Goal: Ask a question

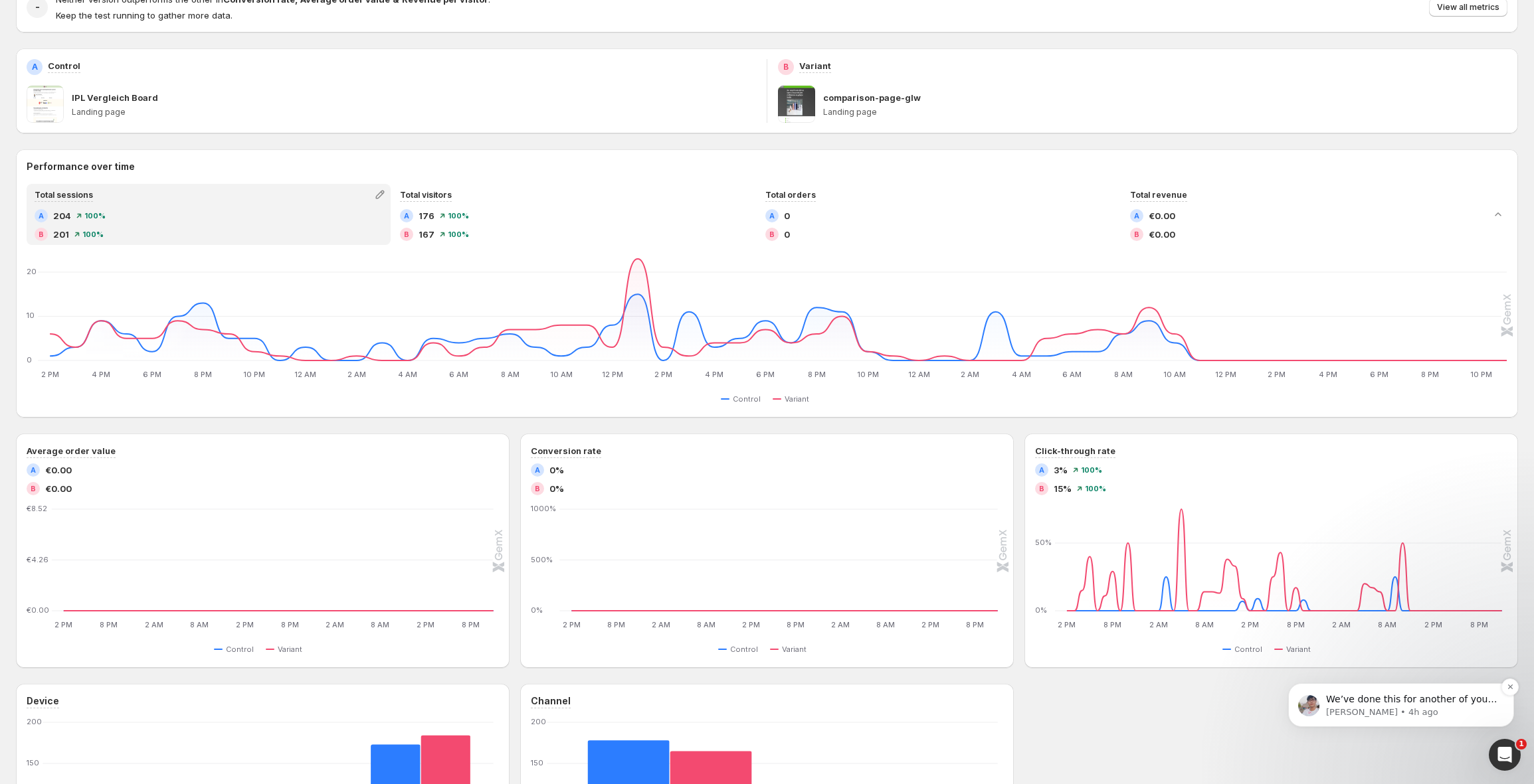
click at [1449, 719] on div "We’ve done this for another of your stores before, and whenever you make change…" at bounding box center [1401, 705] width 226 height 44
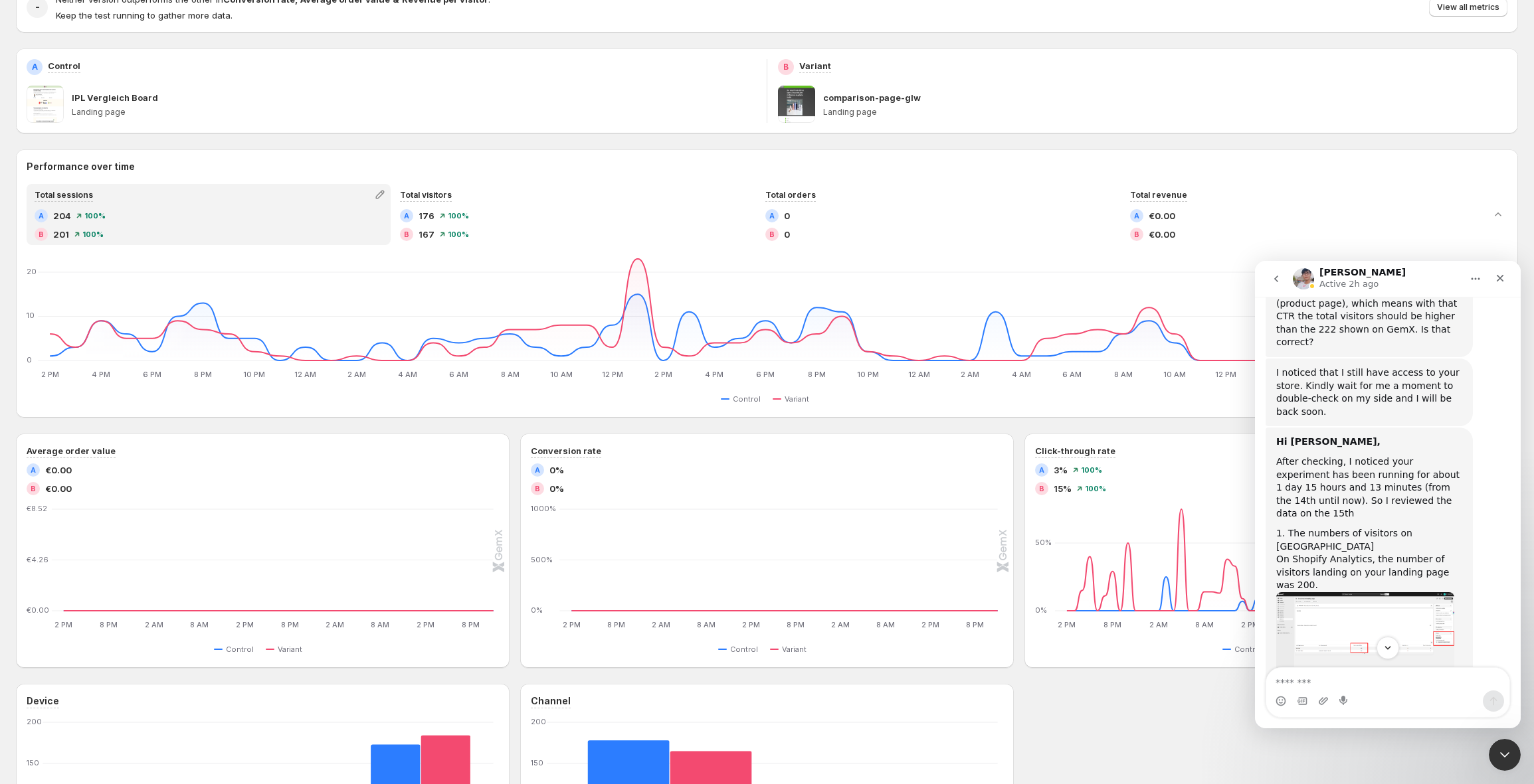
scroll to position [1465, 0]
drag, startPoint x: 1327, startPoint y: 380, endPoint x: 1360, endPoint y: 398, distance: 37.6
click at [1355, 522] on div "1. The numbers of visitors on [GEOGRAPHIC_DATA]" at bounding box center [1369, 534] width 186 height 26
click at [1361, 548] on div "On Shopify Analytics, the number of visitors landing on your landing page was 2…" at bounding box center [1369, 567] width 186 height 39
click at [1398, 587] on img "Antony says…" at bounding box center [1365, 629] width 178 height 85
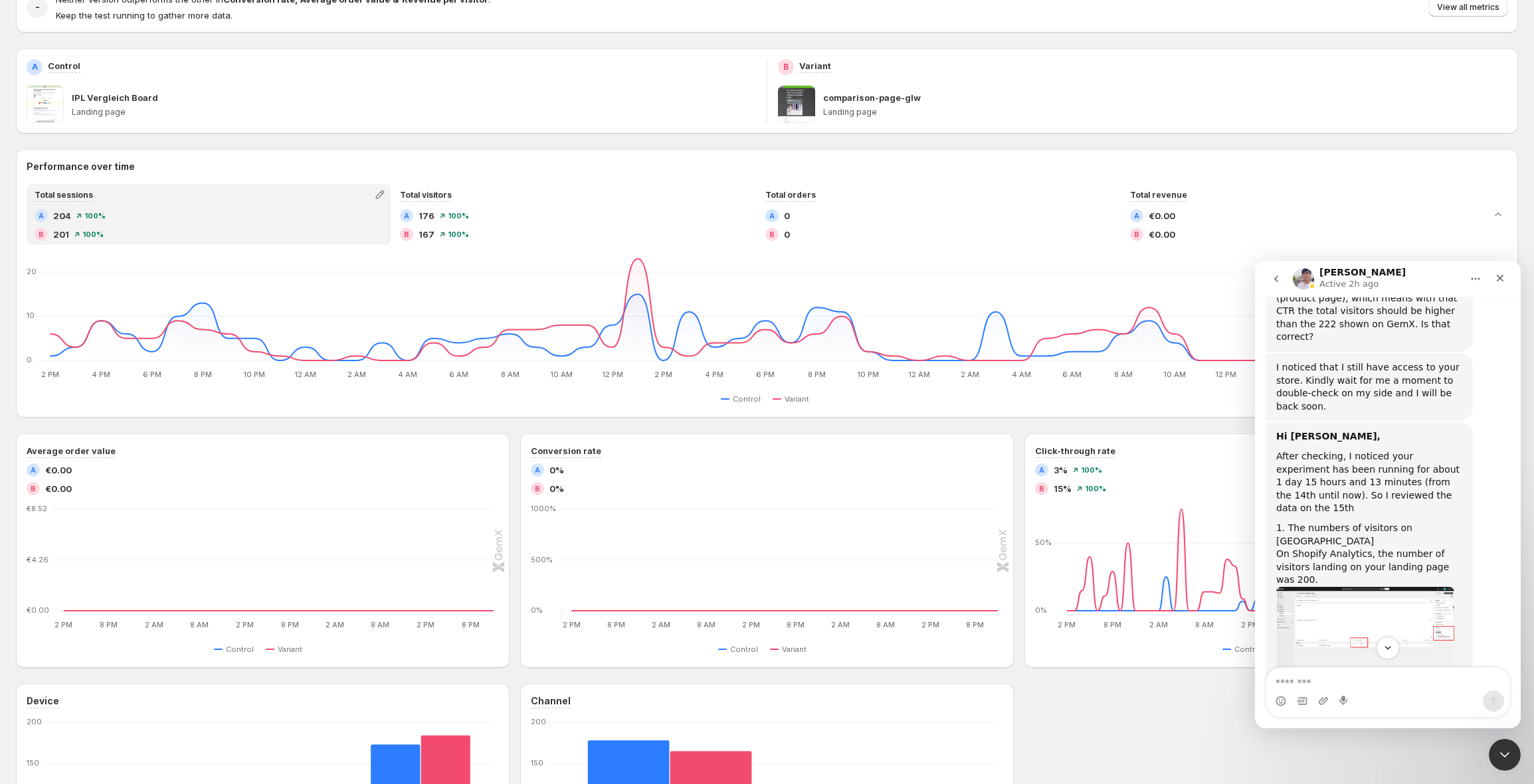
scroll to position [0, 0]
click at [1384, 478] on img "Close" at bounding box center [767, 405] width 1269 height 605
click at [1384, 587] on img "Antony says…" at bounding box center [1365, 629] width 178 height 85
click at [1345, 522] on div "1. The numbers of visitors on [GEOGRAPHIC_DATA]" at bounding box center [1369, 534] width 186 height 26
click at [1329, 587] on img "Antony says…" at bounding box center [1365, 629] width 178 height 85
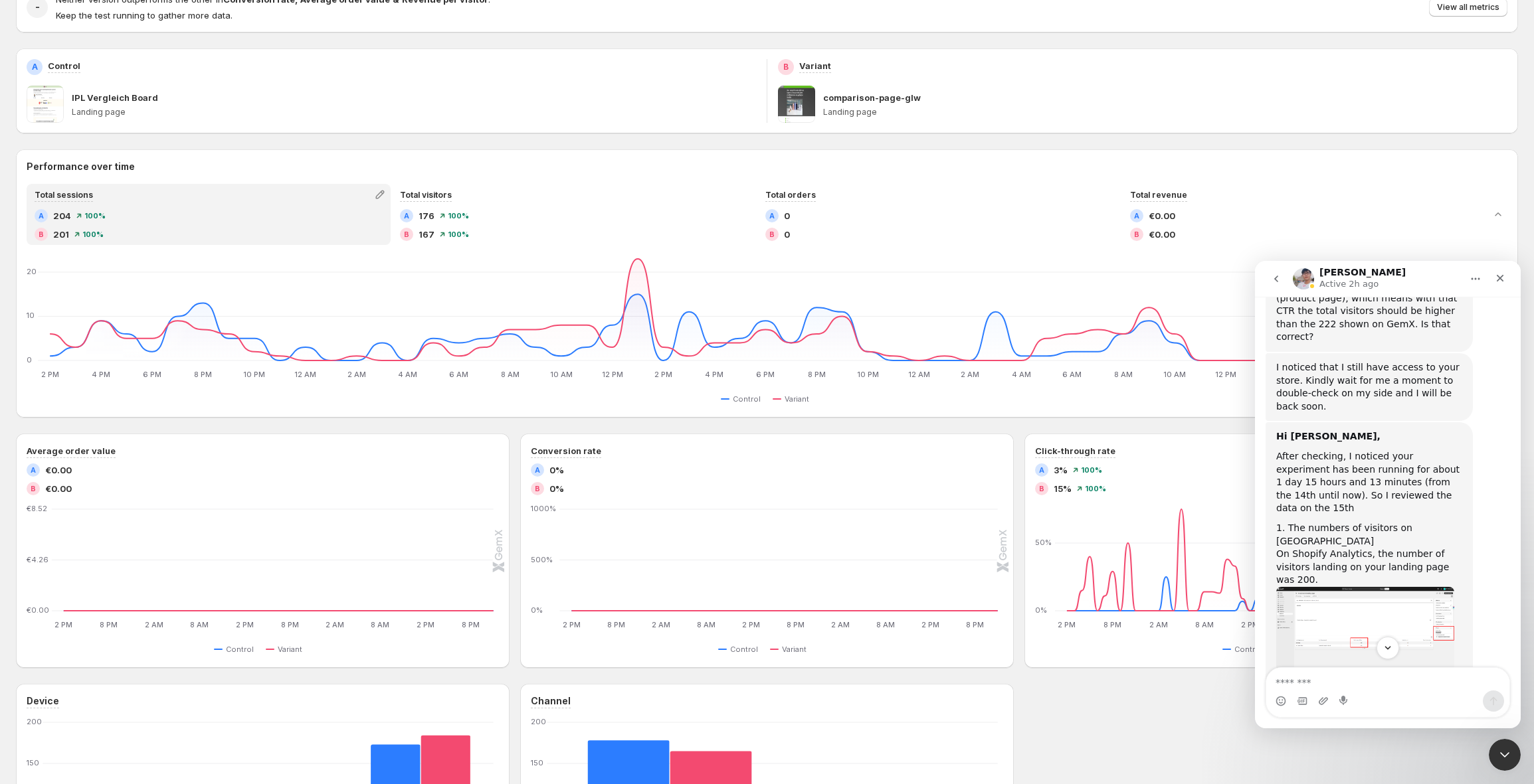
click at [1329, 447] on body at bounding box center [767, 391] width 1523 height 773
click at [1341, 587] on img "Antony says…" at bounding box center [1365, 629] width 178 height 85
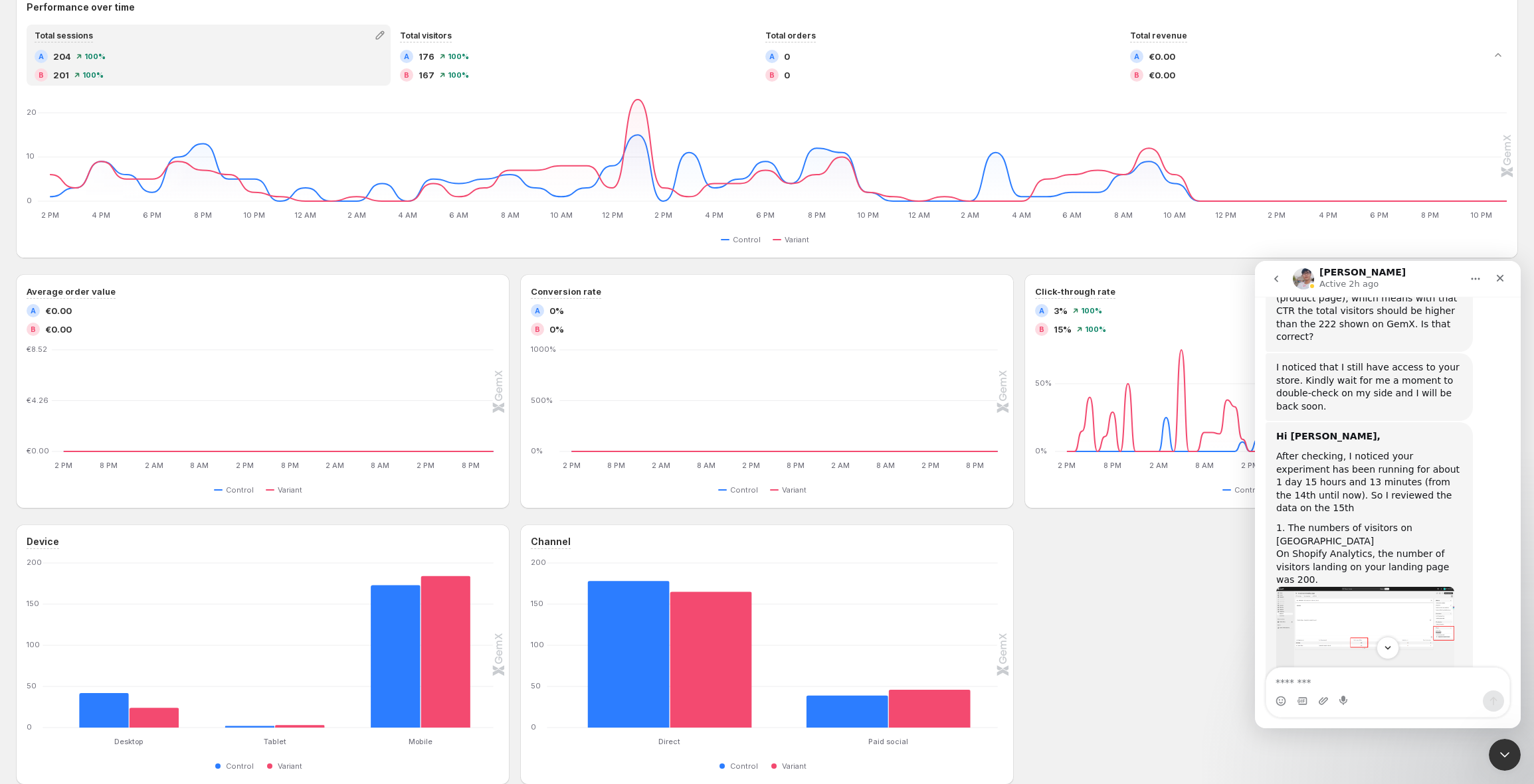
click at [1371, 521] on body at bounding box center [767, 391] width 1523 height 773
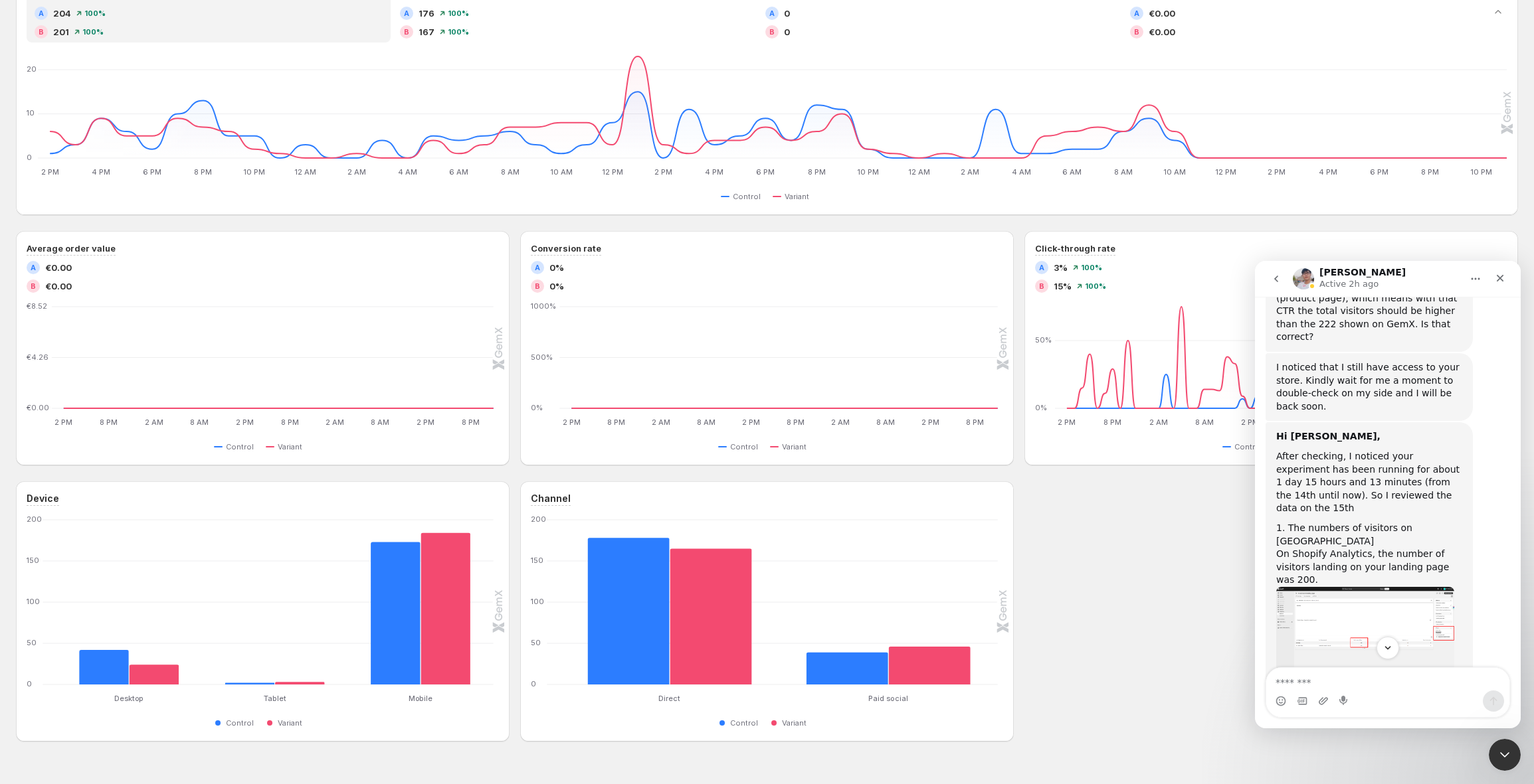
scroll to position [391, 0]
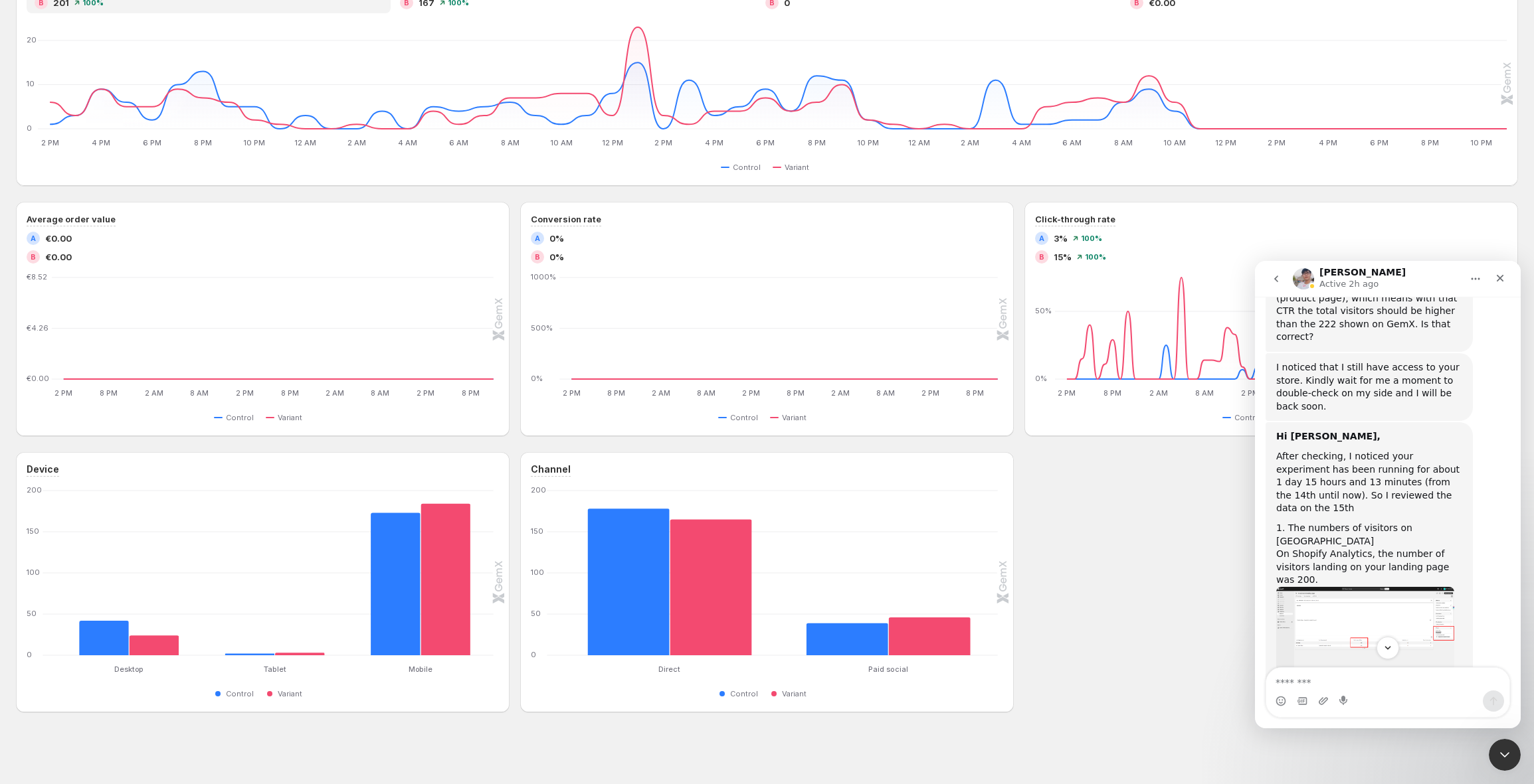
drag, startPoint x: 1443, startPoint y: 586, endPoint x: 1439, endPoint y: 581, distance: 6.4
click at [1439, 581] on div "Intercom messenger" at bounding box center [767, 392] width 1534 height 784
drag, startPoint x: 1402, startPoint y: 551, endPoint x: 1340, endPoint y: 536, distance: 63.8
click at [1329, 678] on div "On the GemX report, it showed 194 visitors. This means about 6 visitors were no…" at bounding box center [1369, 717] width 186 height 79
click at [1345, 678] on div "On the GemX report, it showed 194 visitors. This means about 6 visitors were no…" at bounding box center [1369, 717] width 186 height 79
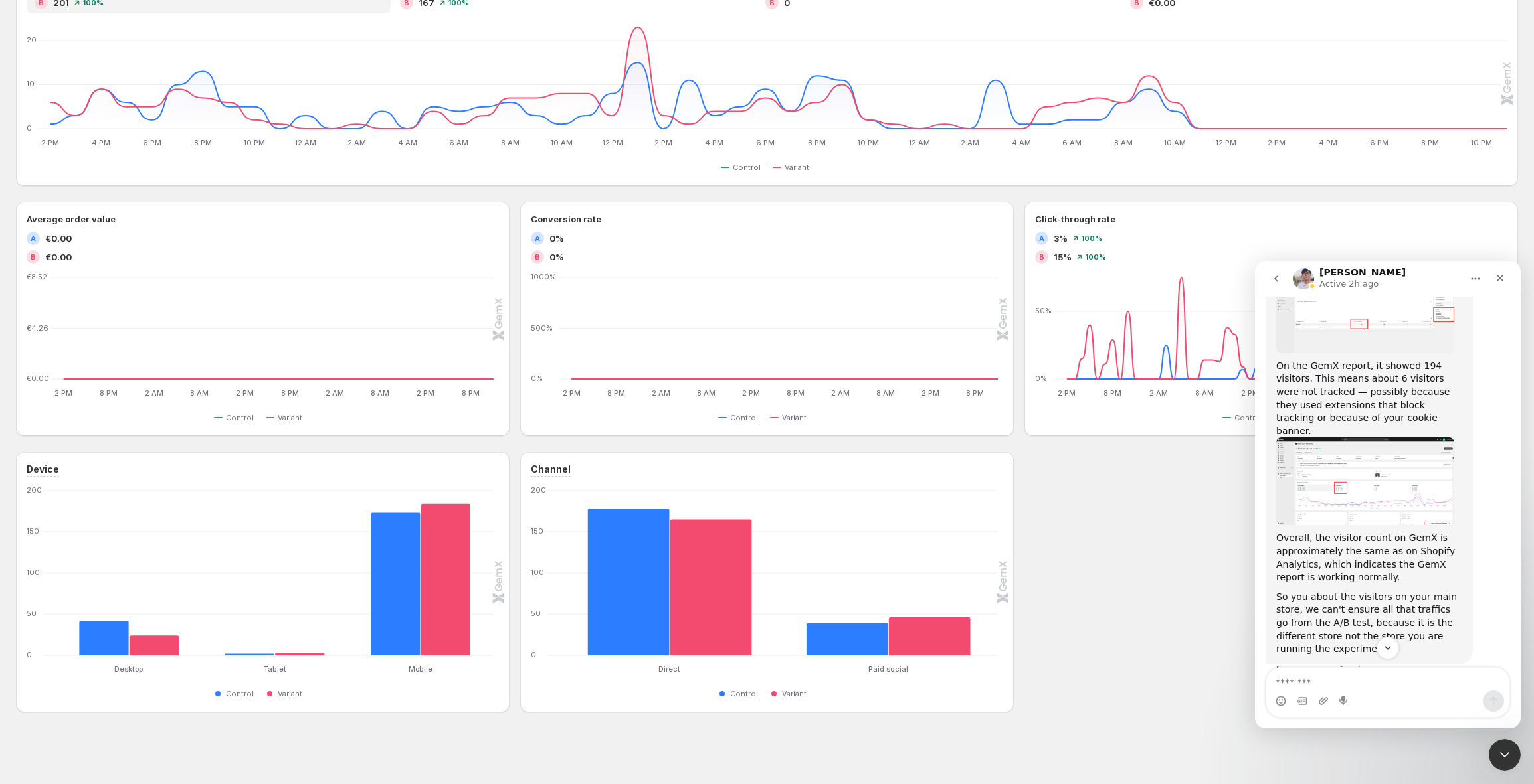
scroll to position [1864, 0]
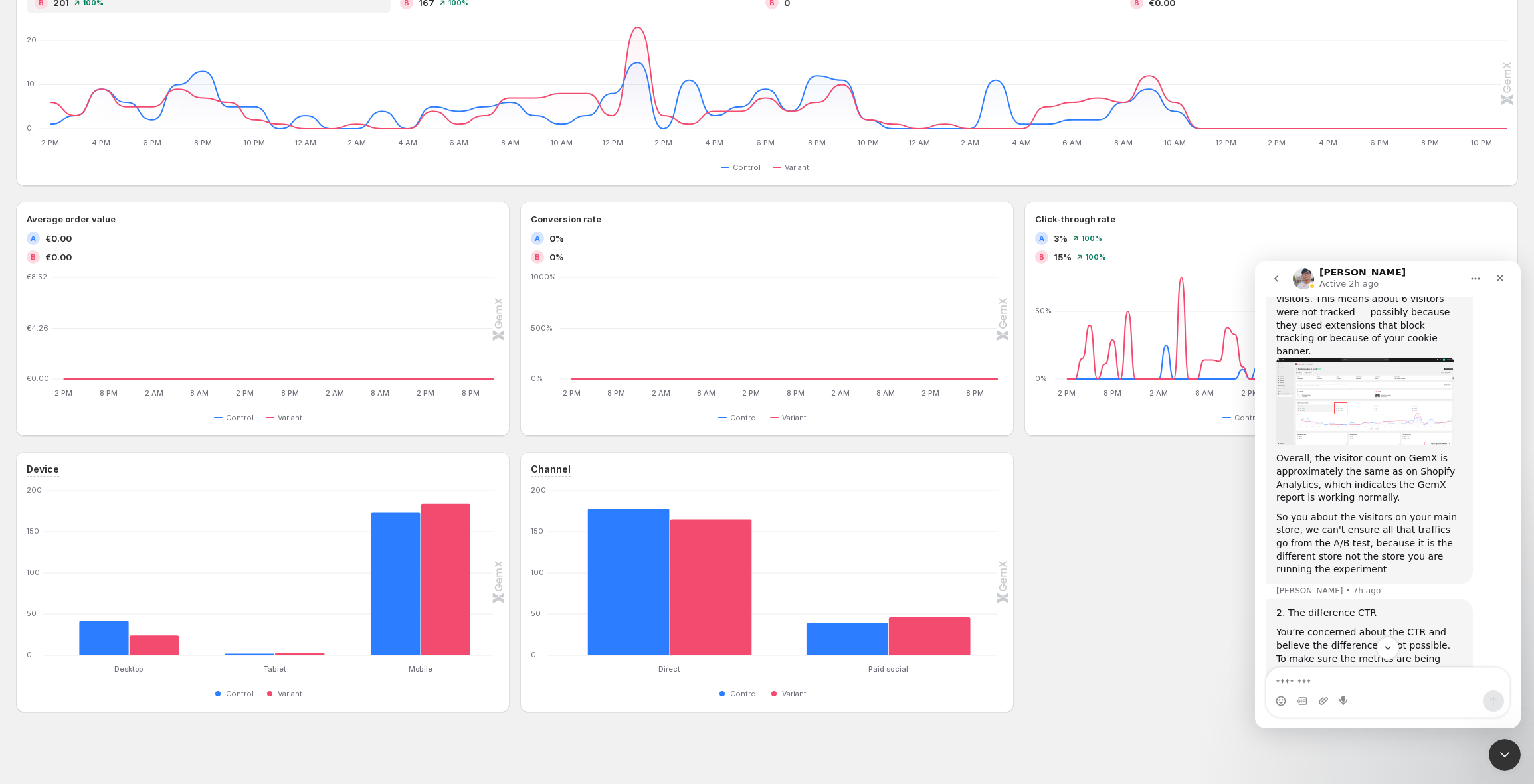
drag, startPoint x: 1294, startPoint y: 516, endPoint x: 1325, endPoint y: 521, distance: 31.4
click at [1354, 626] on div "You’re concerned about the CTR and believe the difference is not possible. To m…" at bounding box center [1369, 698] width 186 height 143
drag, startPoint x: 1304, startPoint y: 532, endPoint x: 1373, endPoint y: 543, distance: 69.9
click at [1373, 626] on div "You’re concerned about the CTR and believe the difference is not possible. To m…" at bounding box center [1369, 698] width 186 height 143
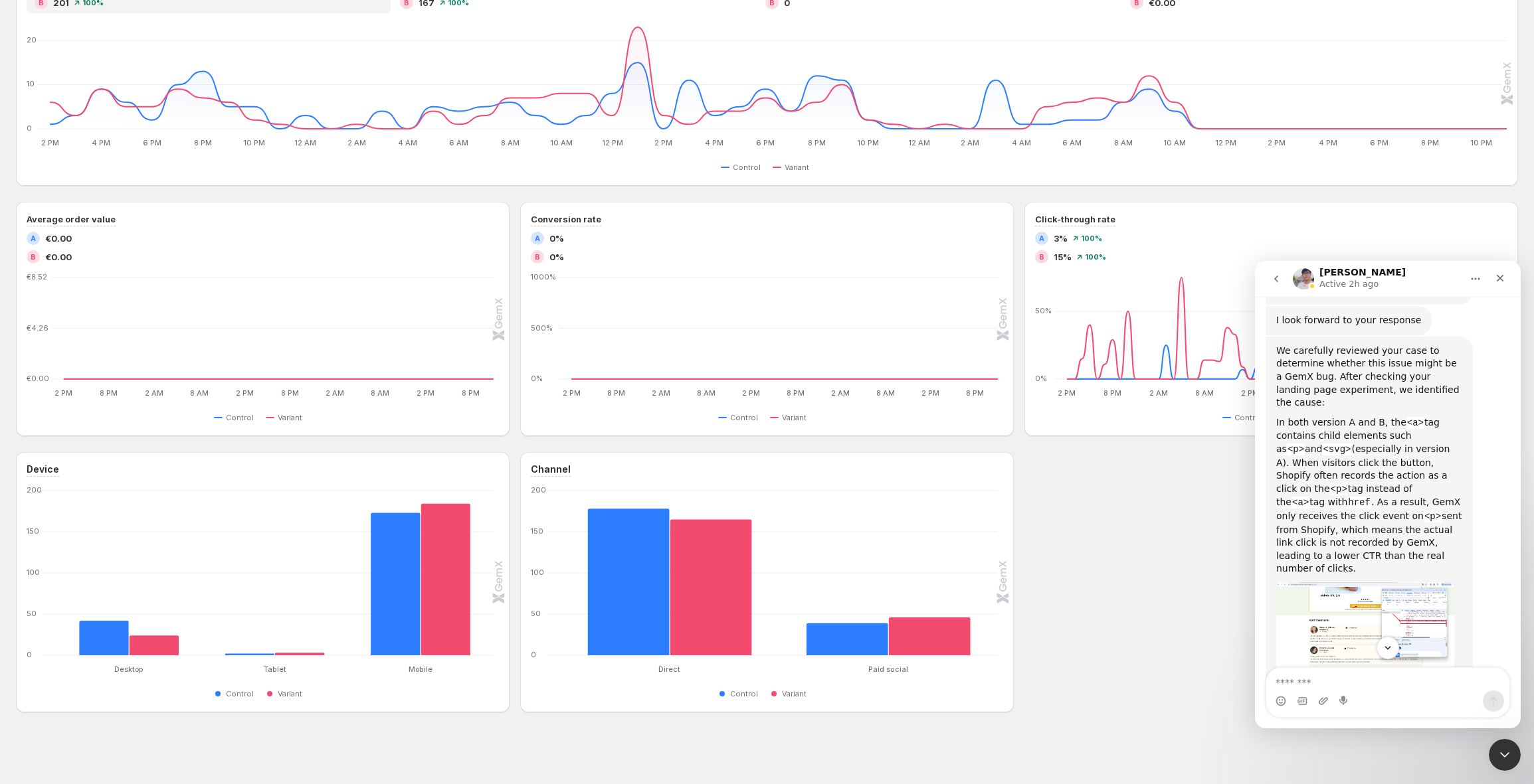
scroll to position [2502, 0]
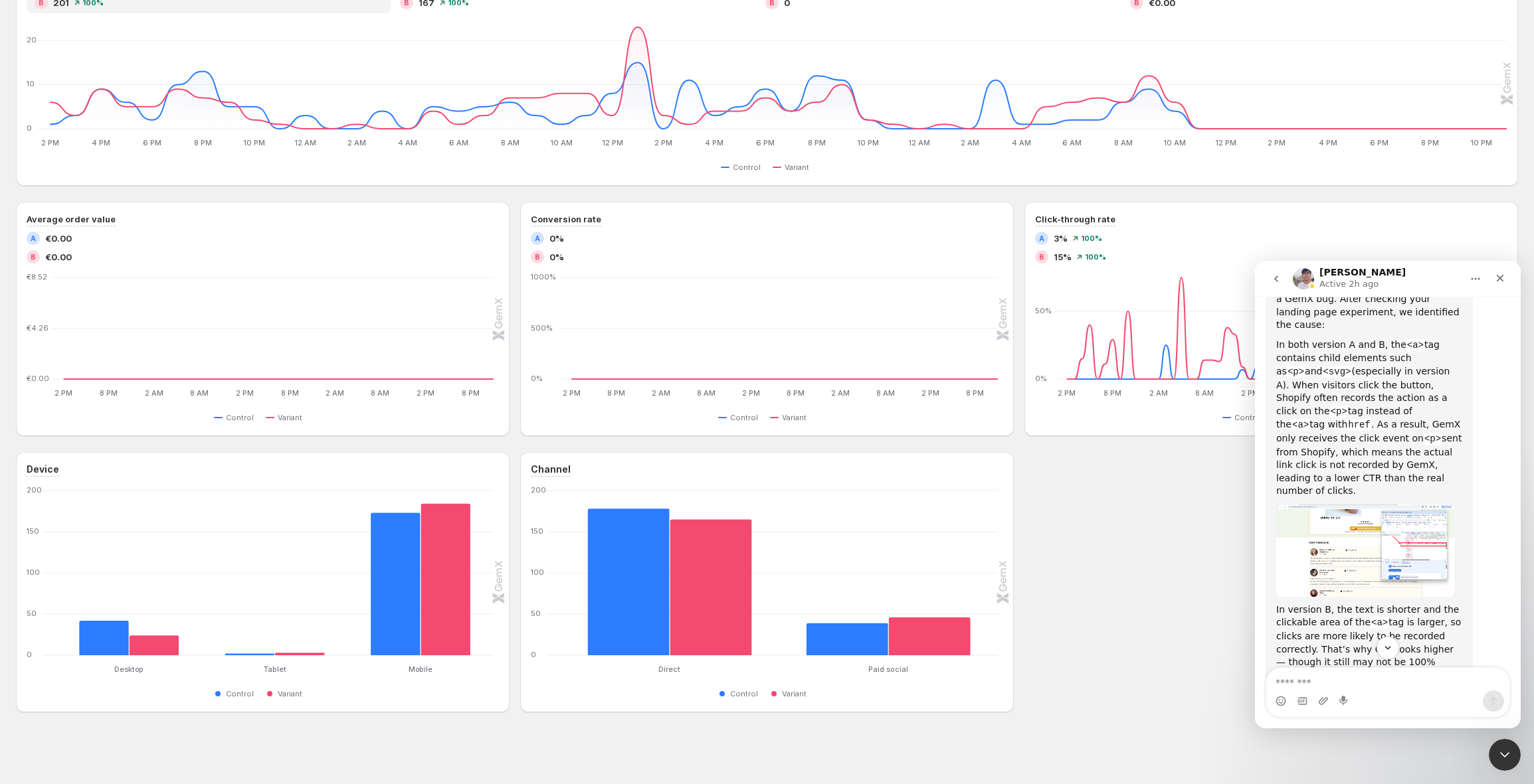
click at [1350, 505] on img "Antony says…" at bounding box center [1365, 551] width 178 height 92
click at [1356, 362] on img "Close" at bounding box center [767, 405] width 1260 height 653
click at [1356, 505] on img "Antony says…" at bounding box center [1365, 551] width 178 height 92
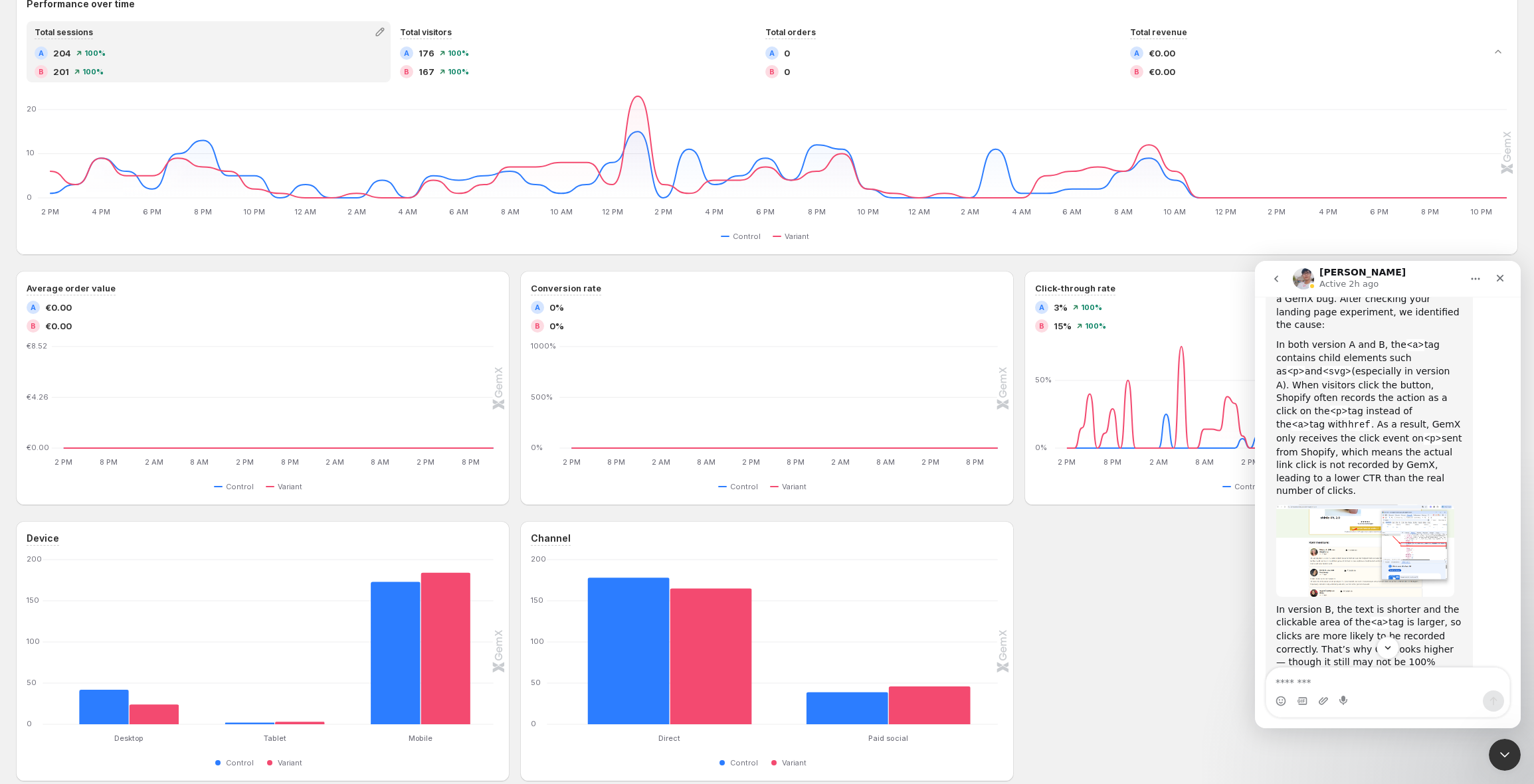
scroll to position [232, 0]
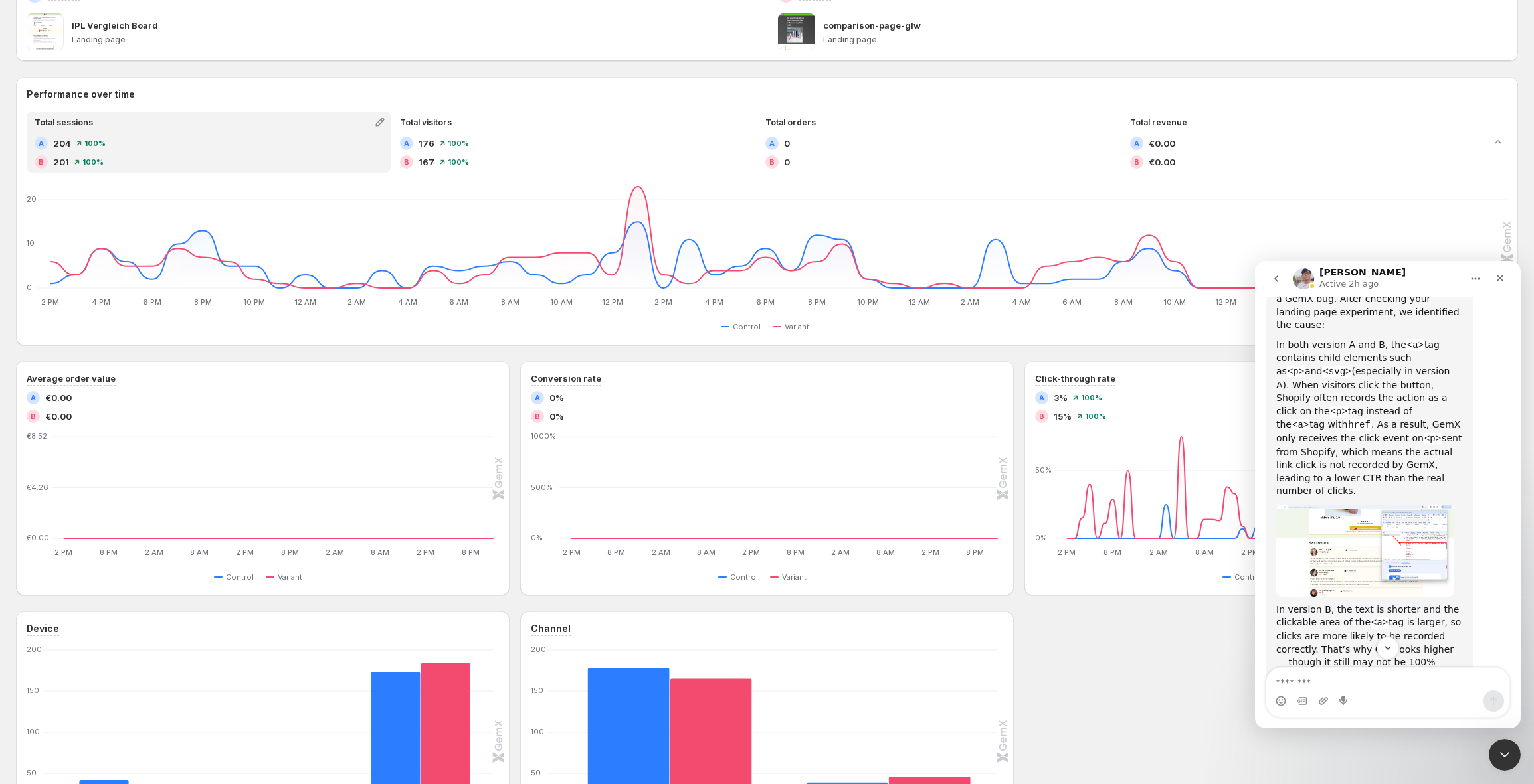
click at [1376, 331] on img "Close" at bounding box center [767, 405] width 1260 height 653
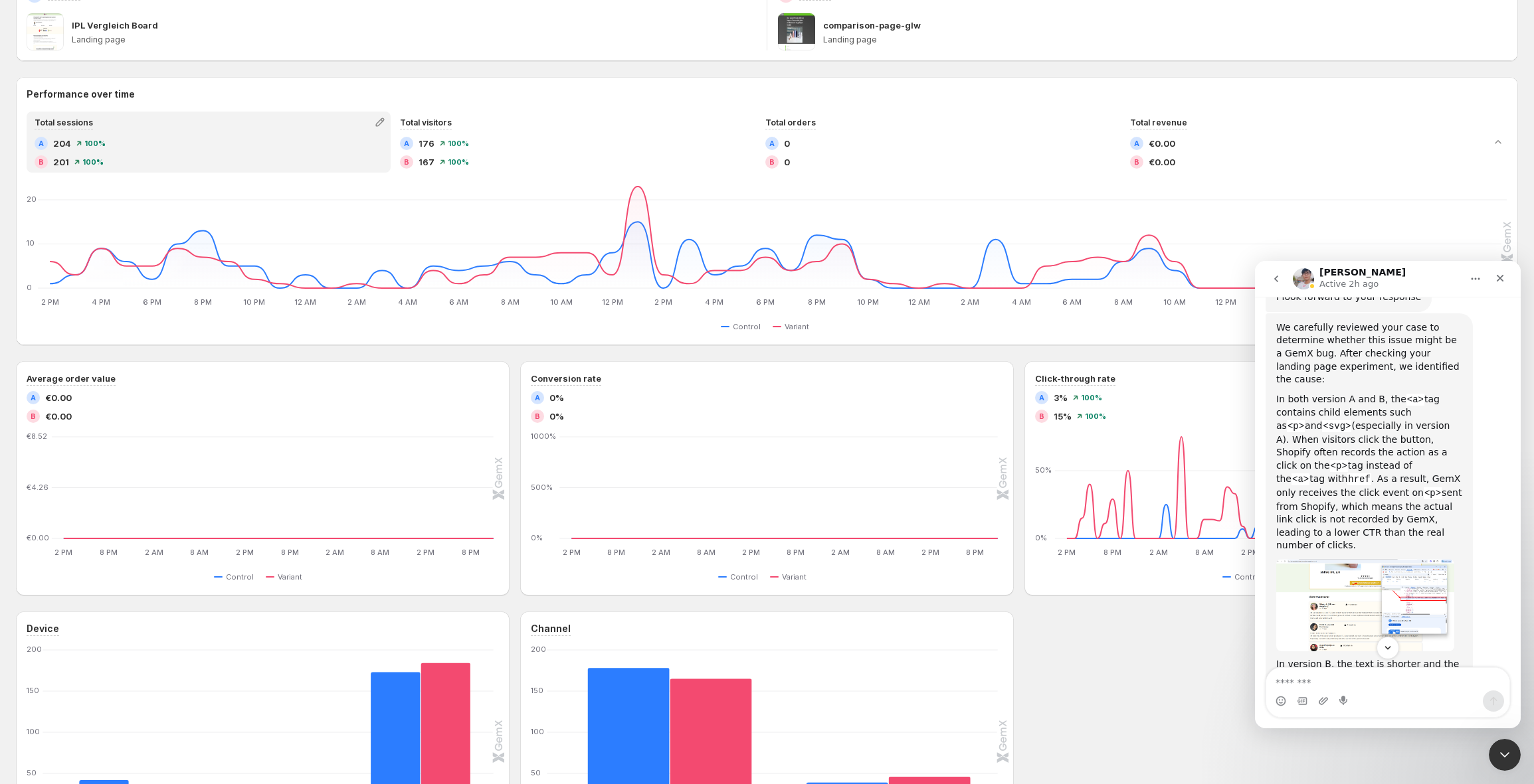
scroll to position [2342, 0]
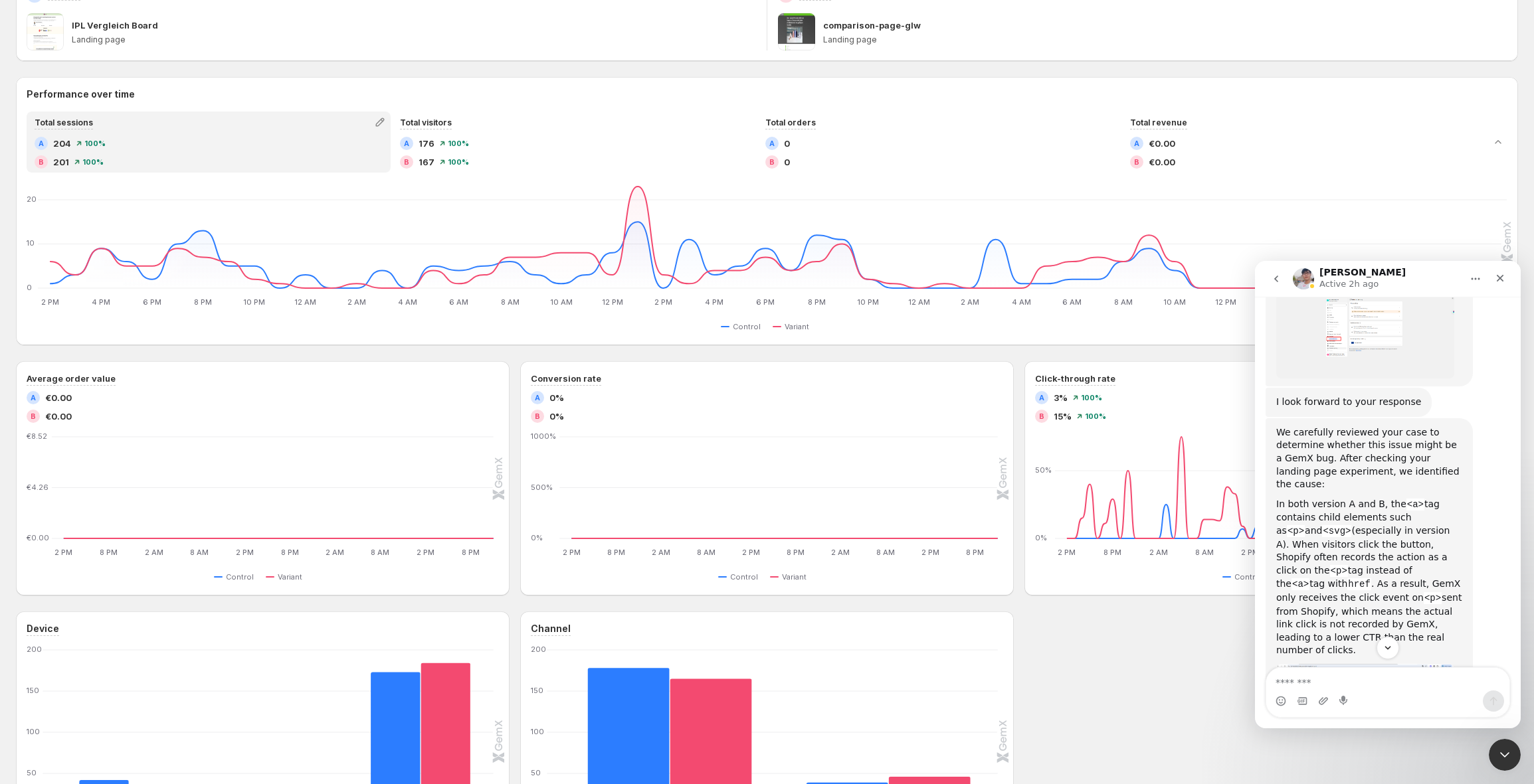
click at [1382, 664] on img "Antony says…" at bounding box center [1365, 710] width 178 height 92
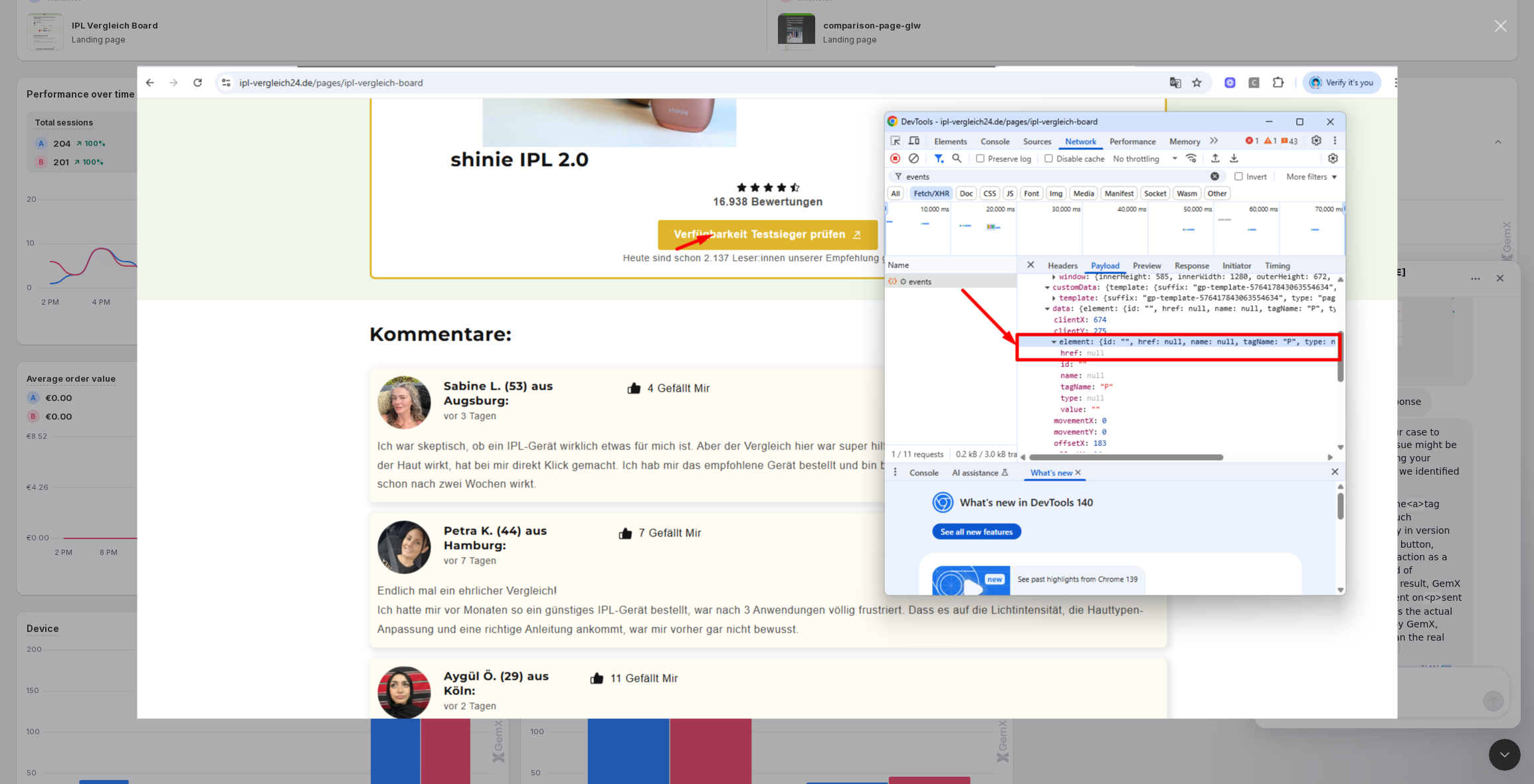
click at [1442, 527] on div "Intercom messenger" at bounding box center [767, 392] width 1534 height 784
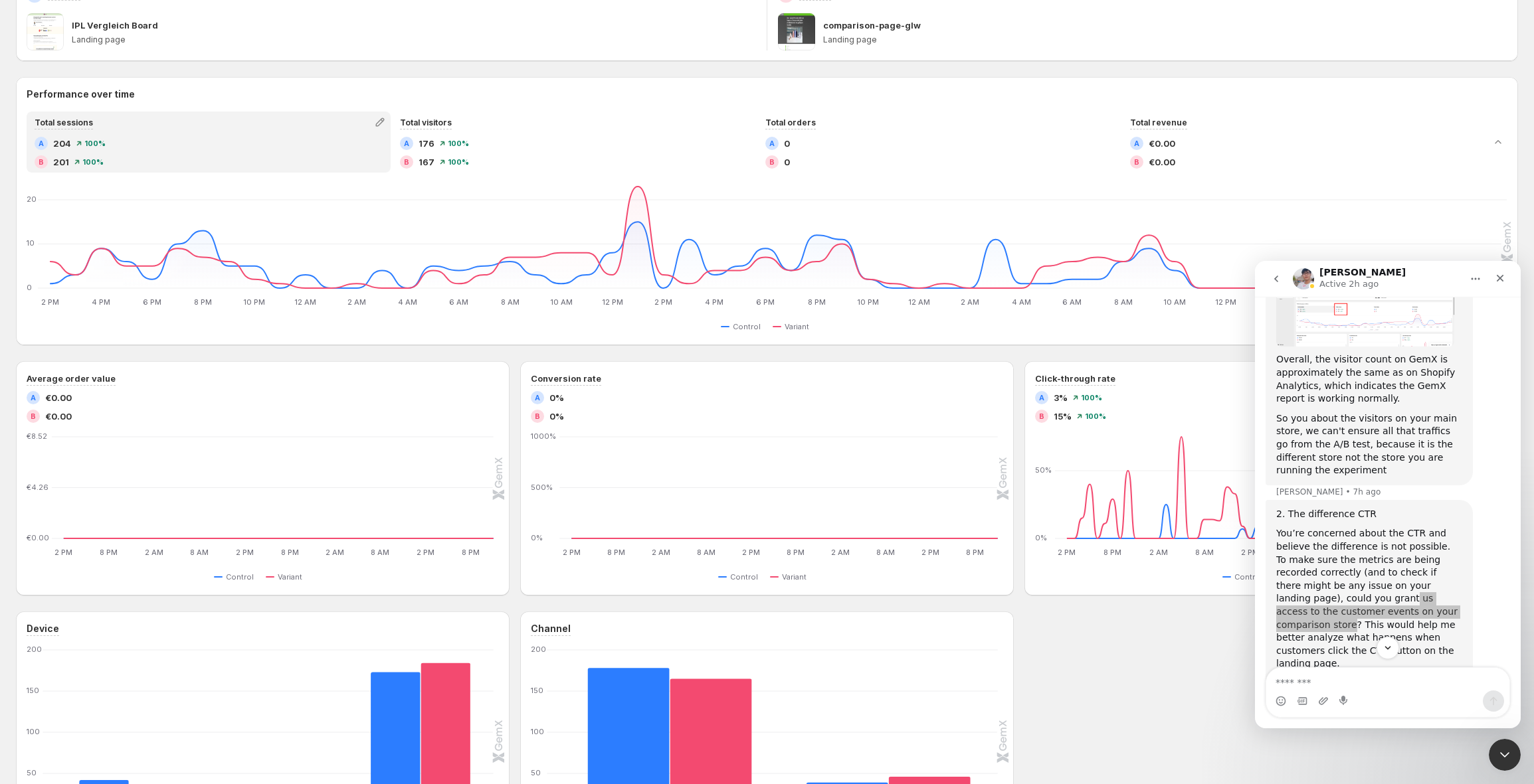
scroll to position [1957, 0]
click at [1343, 675] on textarea "Message…" at bounding box center [1387, 679] width 243 height 23
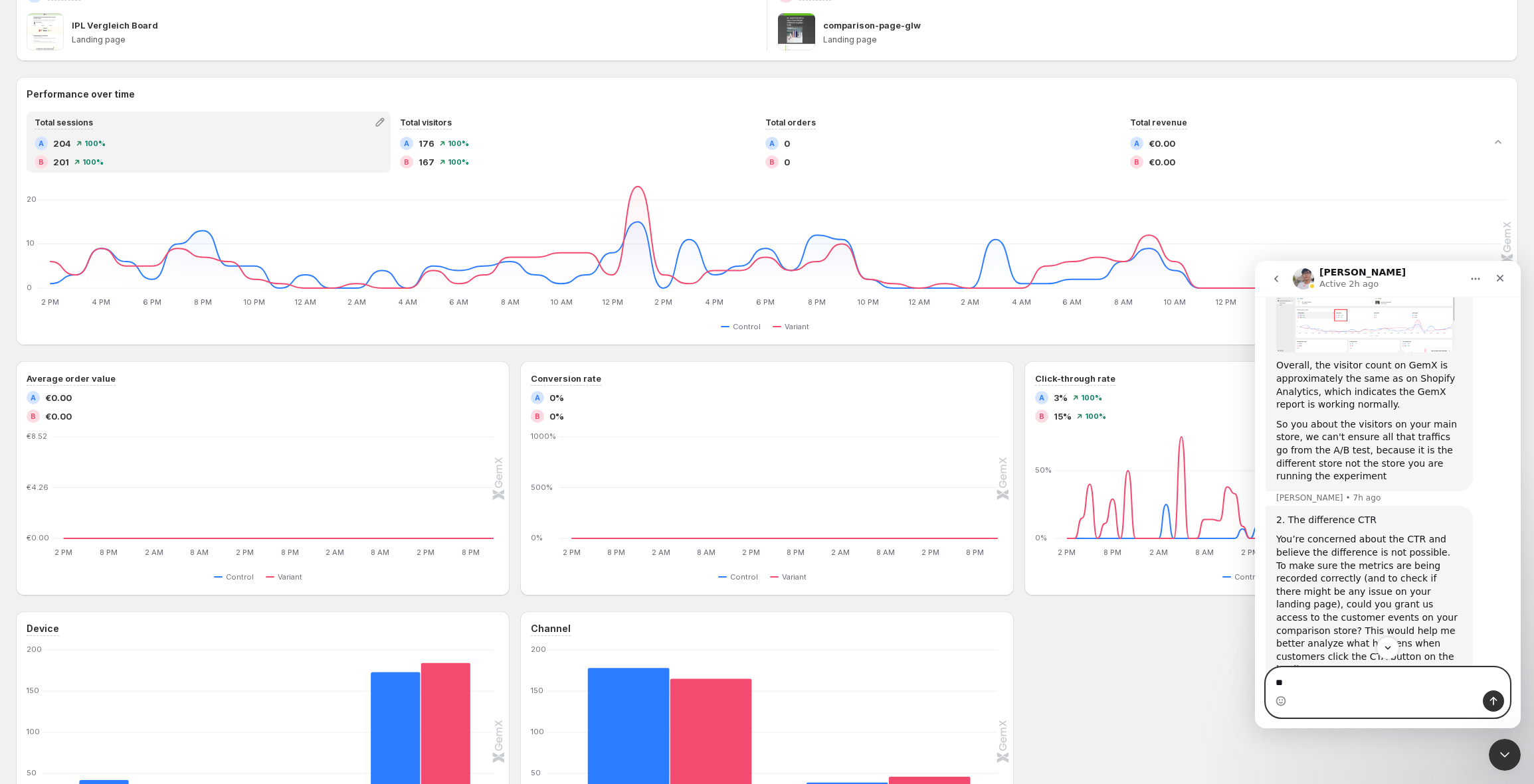
type textarea "*"
type textarea "**********"
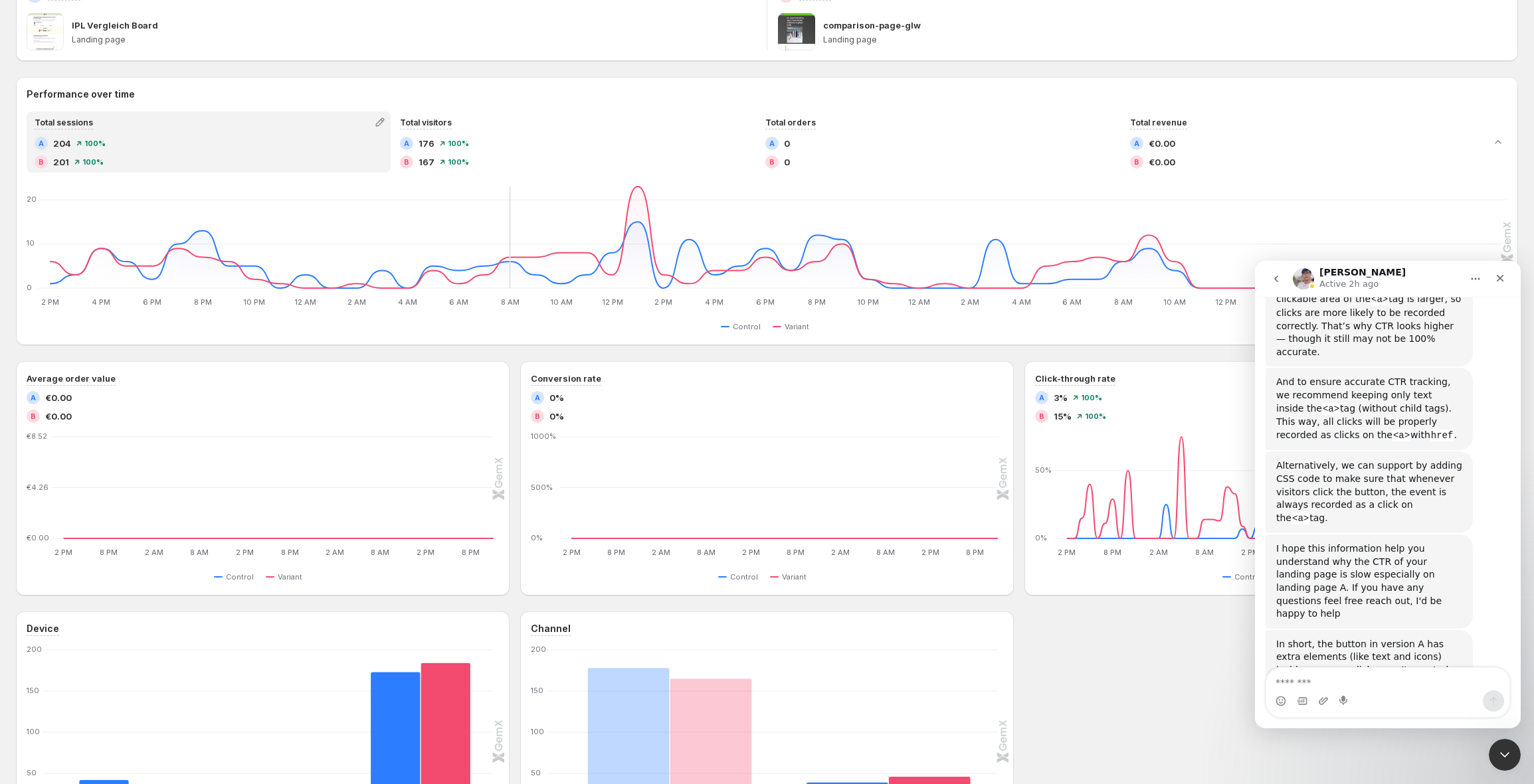
scroll to position [0, 0]
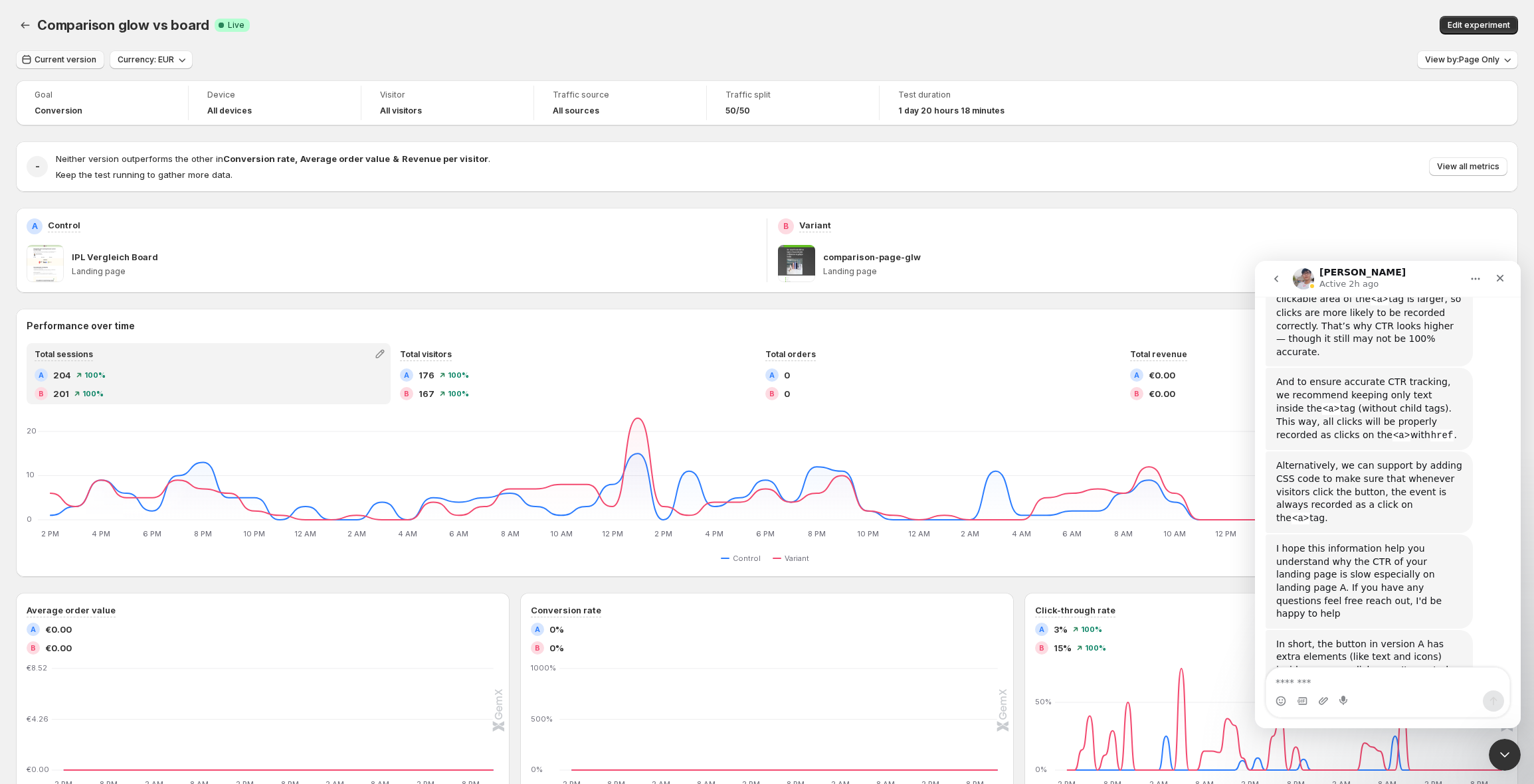
click at [65, 57] on span "Current version" at bounding box center [65, 60] width 62 height 11
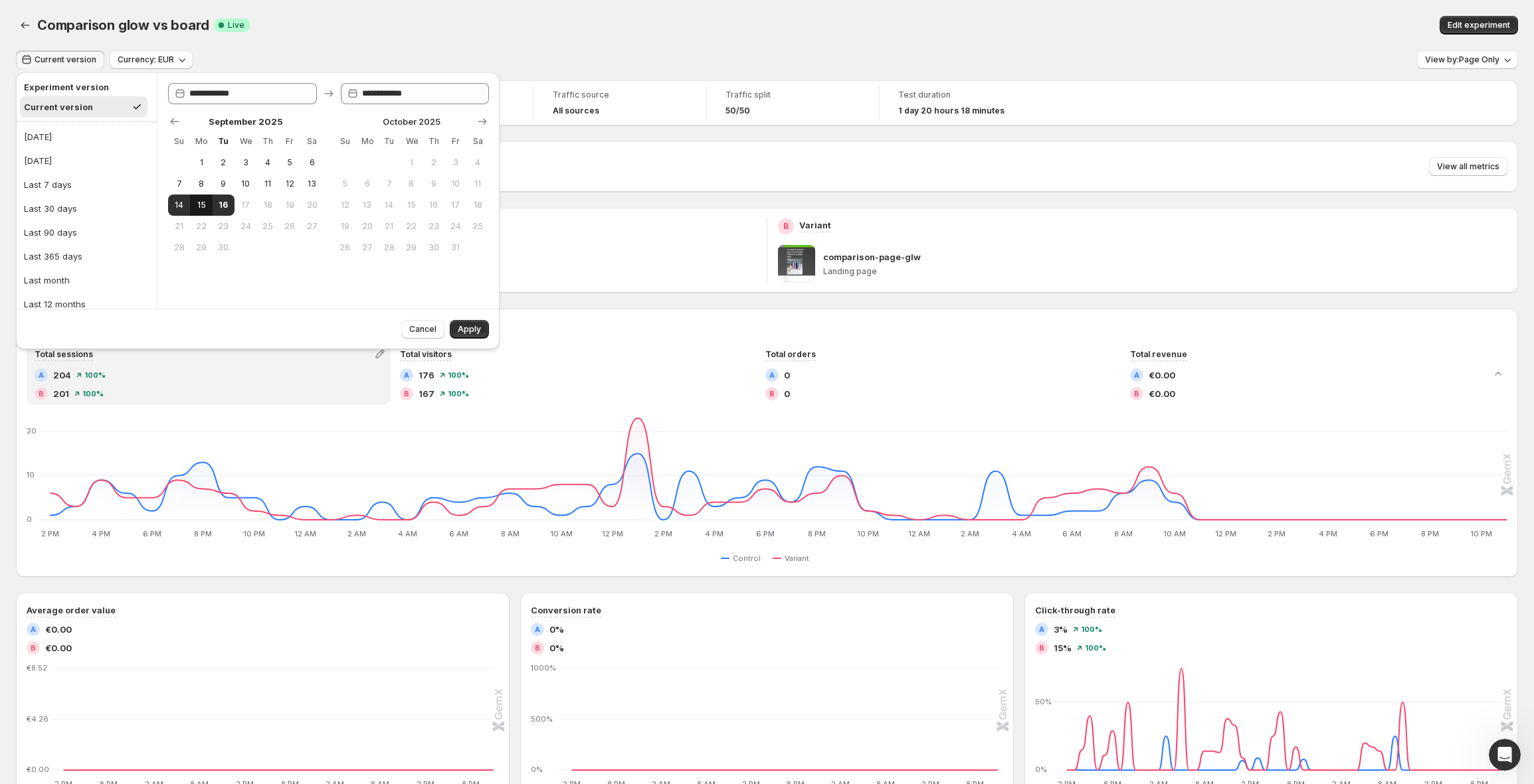
click at [205, 206] on span "15" at bounding box center [201, 205] width 11 height 11
type input "**********"
click at [478, 333] on span "Apply" at bounding box center [469, 329] width 23 height 11
